Goal: Task Accomplishment & Management: Complete application form

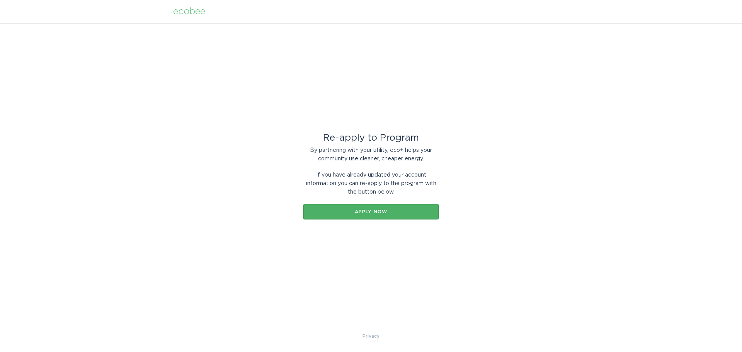
click at [368, 211] on div "Apply now" at bounding box center [371, 211] width 128 height 5
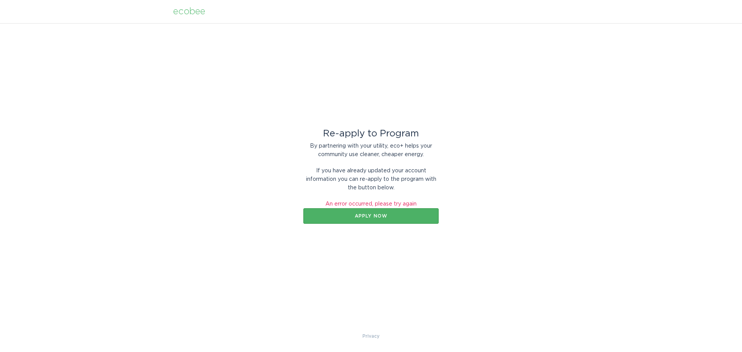
click at [394, 220] on button "Apply now" at bounding box center [370, 215] width 135 height 15
